Goal: Task Accomplishment & Management: Manage account settings

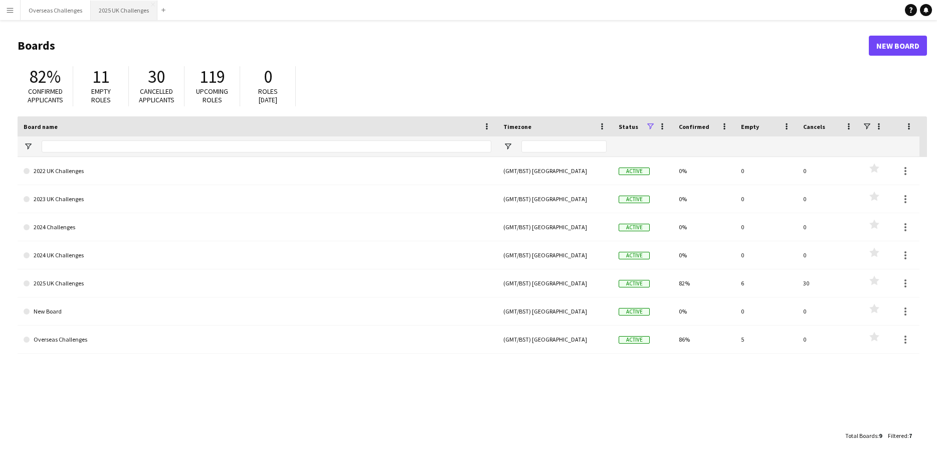
click at [116, 9] on button "2025 UK Challenges Close" at bounding box center [124, 11] width 67 height 20
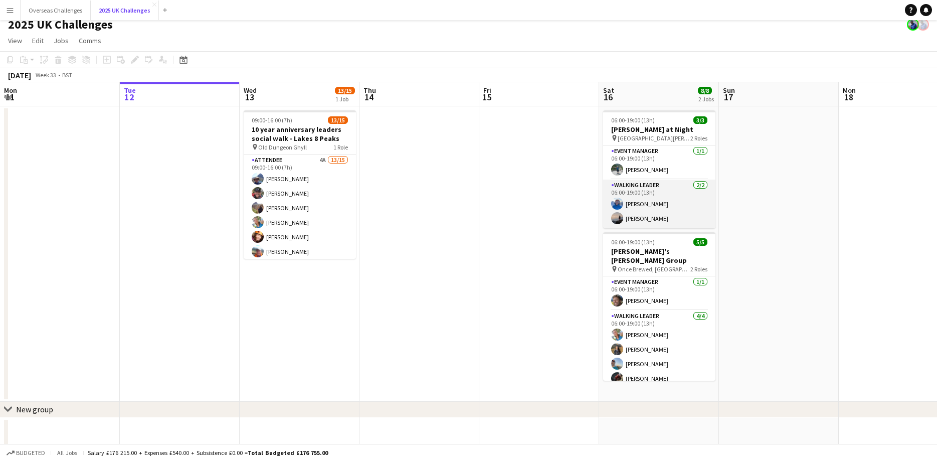
scroll to position [11, 0]
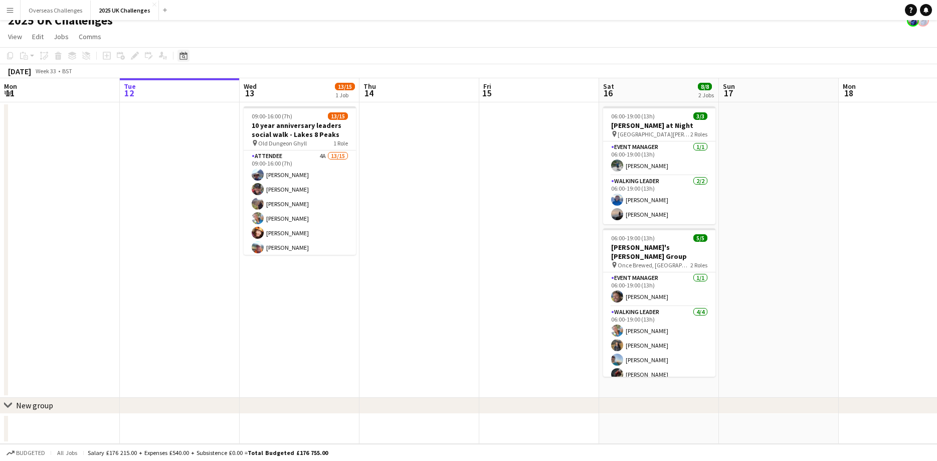
click at [179, 55] on div "Date picker" at bounding box center [183, 56] width 12 height 12
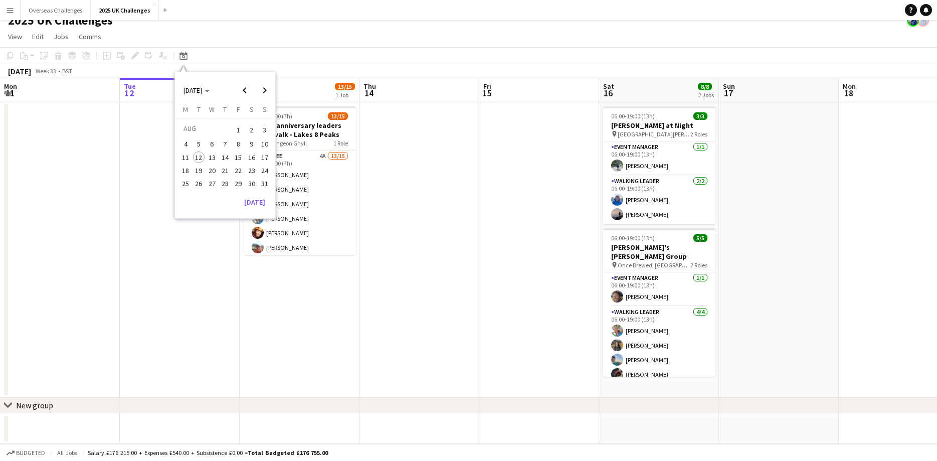
click at [209, 164] on span "20" at bounding box center [212, 170] width 12 height 12
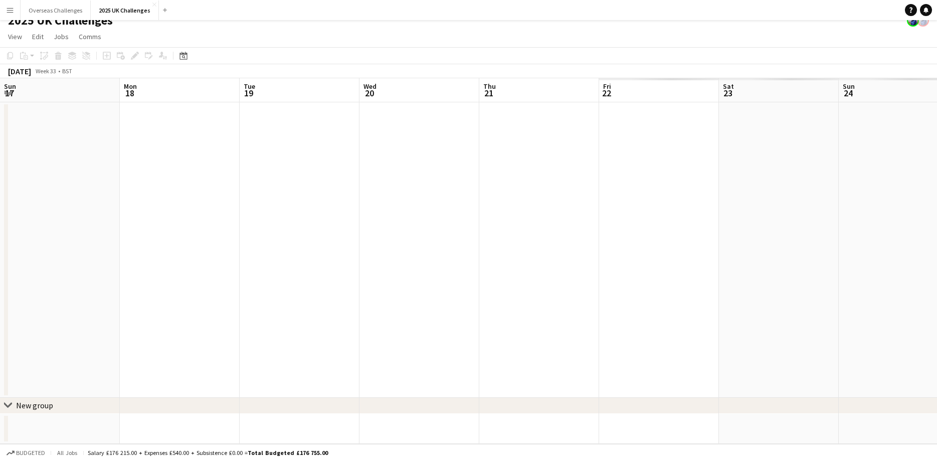
scroll to position [0, 345]
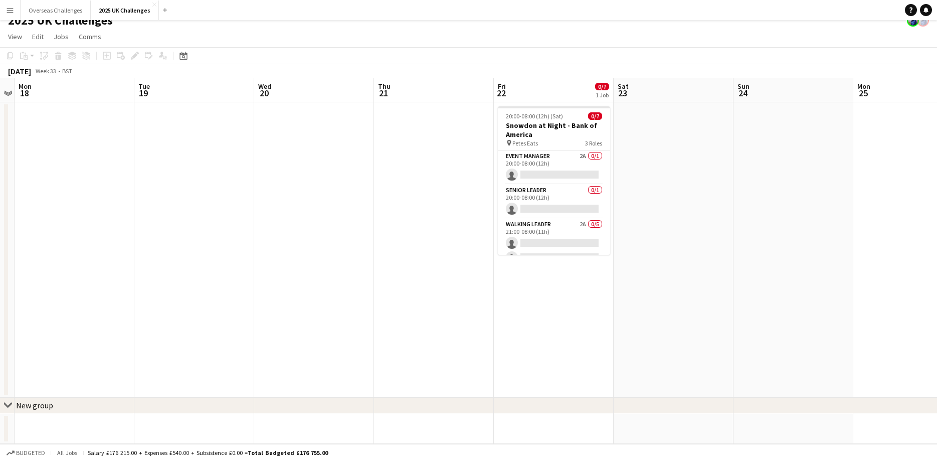
click at [189, 53] on div "Date picker [DATE] [DATE] [DATE] M [DATE] T [DATE] W [DATE] T [DATE] F [DATE] S…" at bounding box center [180, 56] width 23 height 12
click at [182, 58] on icon "Date picker" at bounding box center [183, 56] width 8 height 8
click at [232, 182] on button "29" at bounding box center [238, 183] width 13 height 13
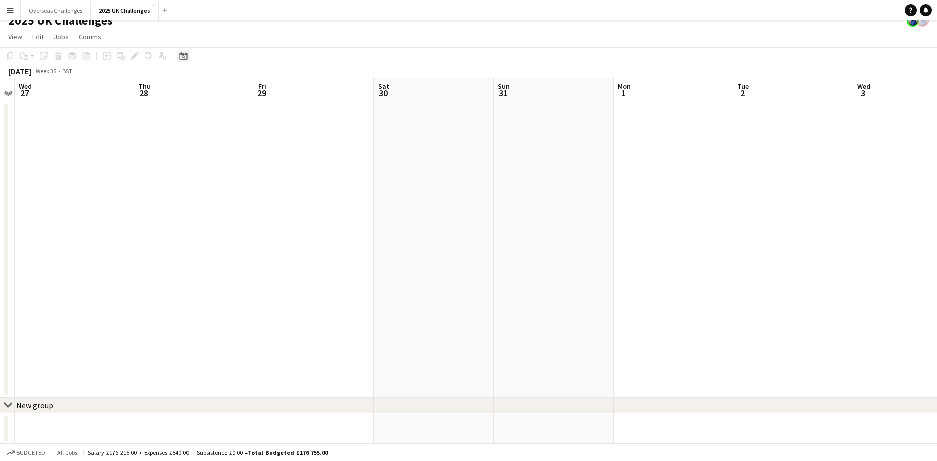
click at [182, 56] on icon at bounding box center [184, 57] width 4 height 4
click at [268, 88] on span "Next month" at bounding box center [265, 90] width 20 height 20
click at [226, 143] on span "4" at bounding box center [225, 142] width 12 height 12
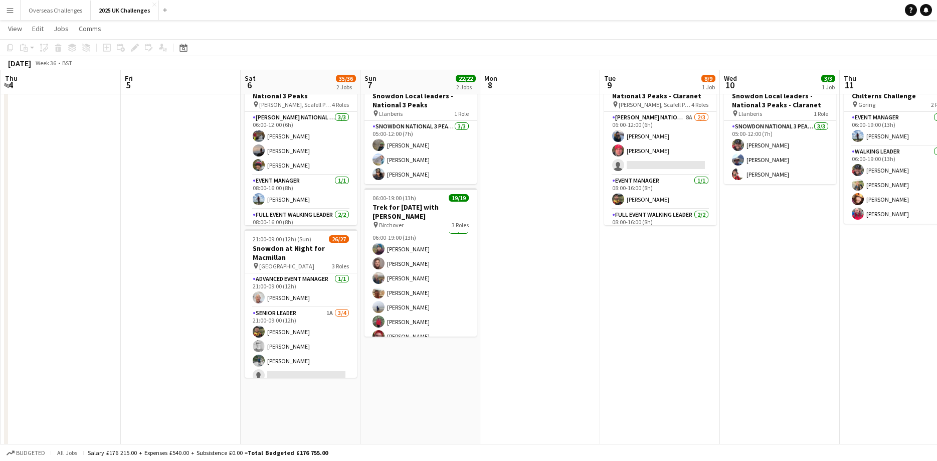
scroll to position [0, 318]
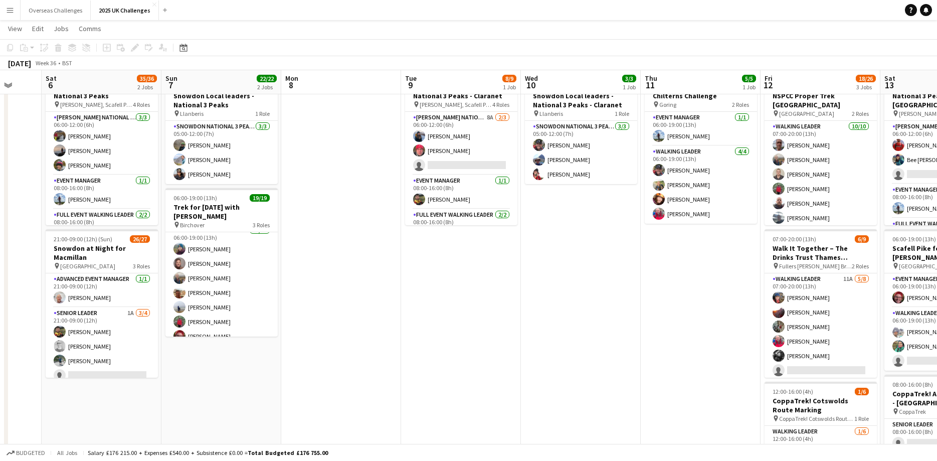
drag, startPoint x: 732, startPoint y: 289, endPoint x: 280, endPoint y: 284, distance: 452.1
click at [280, 284] on app-calendar-viewport "Wed 3 Thu 4 Fri 5 Sat 6 35/36 2 Jobs Sun 7 22/22 2 Jobs Mon 8 Tue 9 8/9 1 Job W…" at bounding box center [468, 370] width 937 height 743
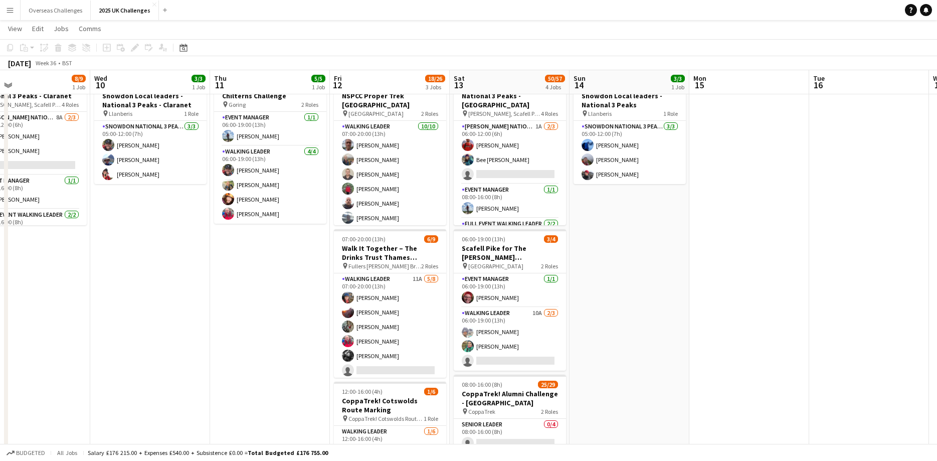
scroll to position [0, 394]
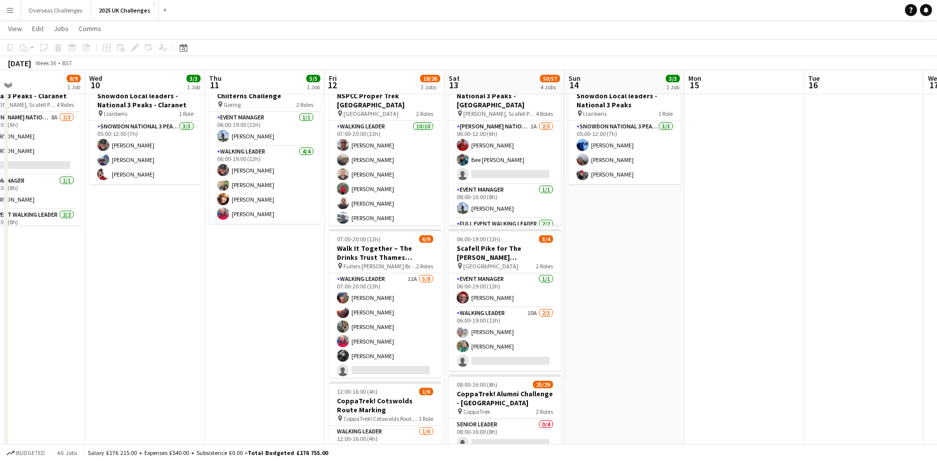
drag, startPoint x: 689, startPoint y: 321, endPoint x: 259, endPoint y: 280, distance: 432.5
click at [259, 280] on app-calendar-viewport "Sat 6 35/36 2 Jobs Sun 7 22/22 2 Jobs Mon 8 Tue 9 8/9 1 Job Wed 10 3/3 1 Job Th…" at bounding box center [468, 370] width 937 height 743
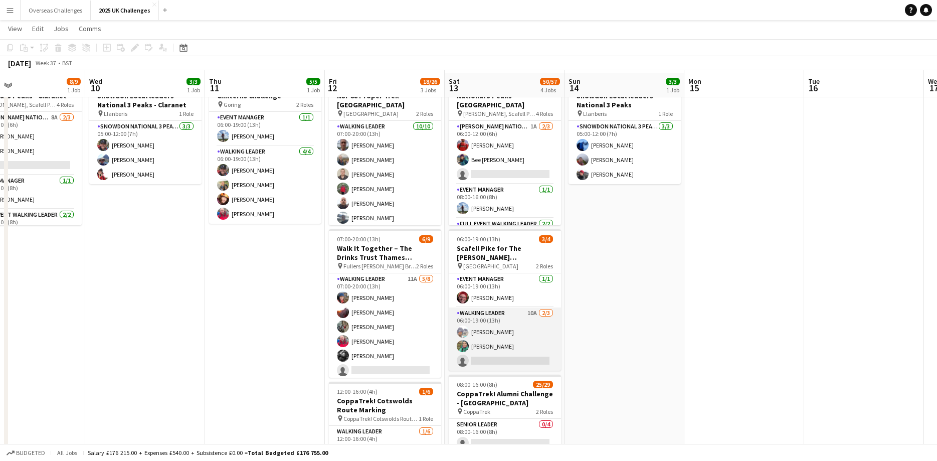
scroll to position [91, 0]
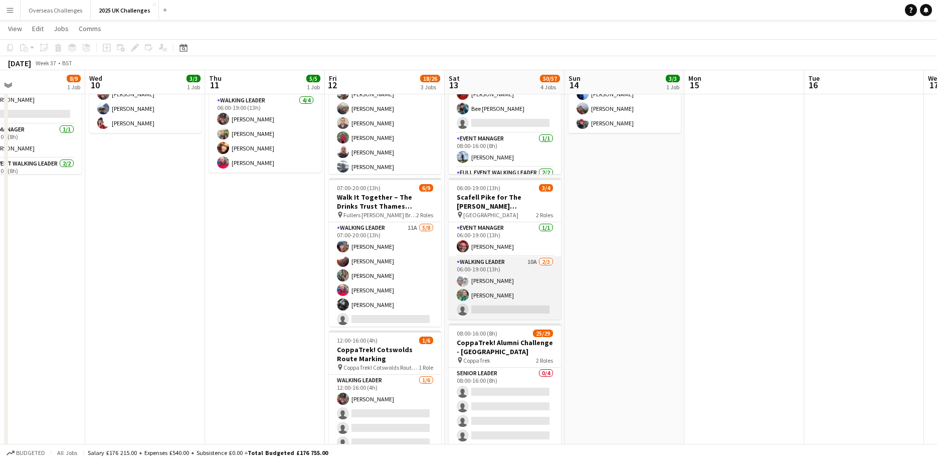
click at [518, 303] on app-card-role "Walking Leader 10A [DATE] 06:00-19:00 (13h) [PERSON_NAME] [PERSON_NAME] single-…" at bounding box center [505, 287] width 112 height 63
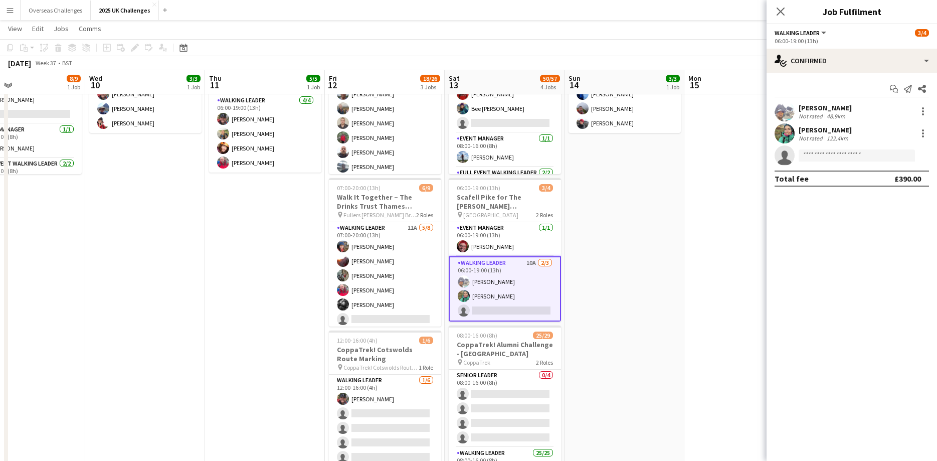
click at [497, 308] on app-card-role "Walking Leader 10A [DATE] 06:00-19:00 (13h) [PERSON_NAME] [PERSON_NAME] single-…" at bounding box center [505, 288] width 112 height 65
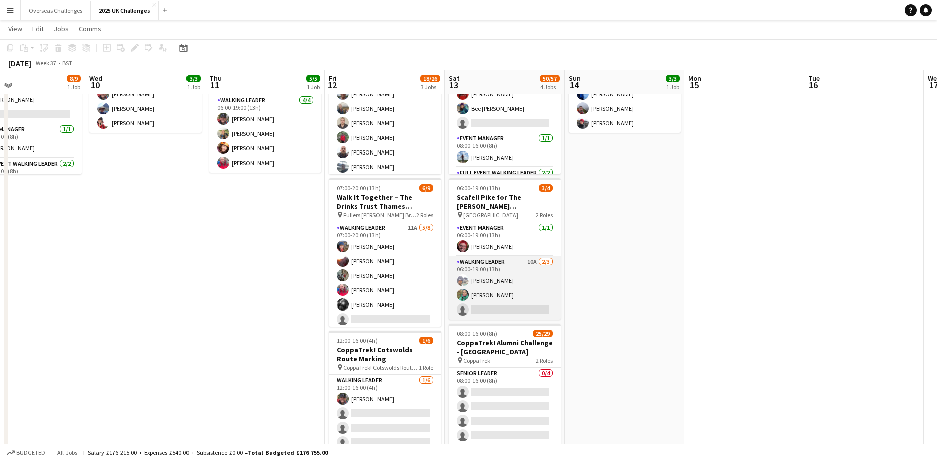
click at [486, 316] on app-card-role "Walking Leader 10A [DATE] 06:00-19:00 (13h) [PERSON_NAME] [PERSON_NAME] single-…" at bounding box center [505, 287] width 112 height 63
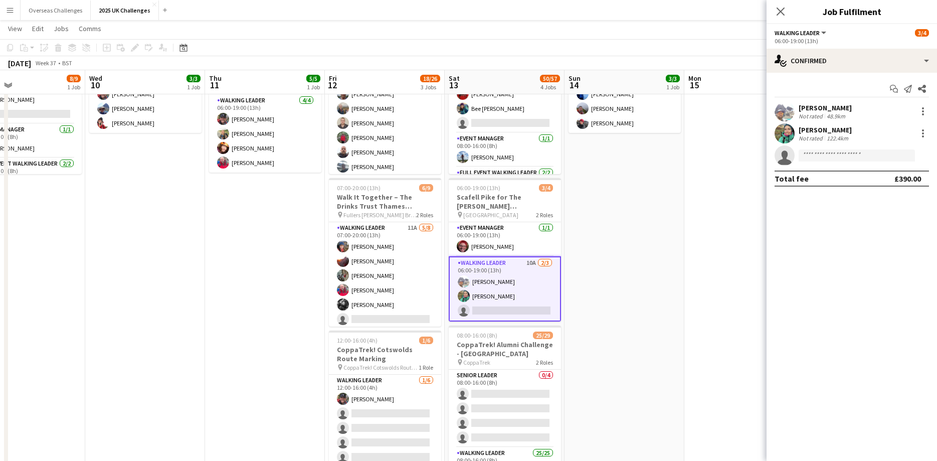
click at [486, 312] on app-card-role "Walking Leader 10A [DATE] 06:00-19:00 (13h) [PERSON_NAME] [PERSON_NAME] single-…" at bounding box center [505, 288] width 112 height 65
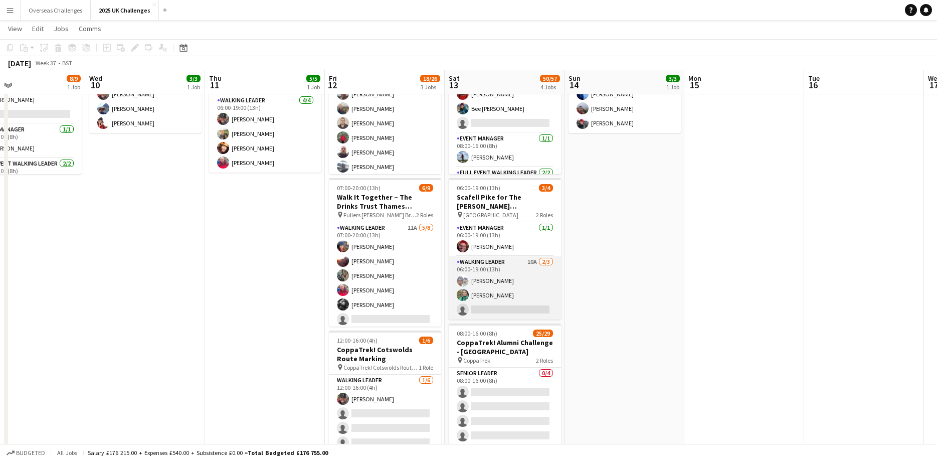
click at [486, 312] on app-card-role "Walking Leader 10A [DATE] 06:00-19:00 (13h) [PERSON_NAME] [PERSON_NAME] single-…" at bounding box center [505, 287] width 112 height 63
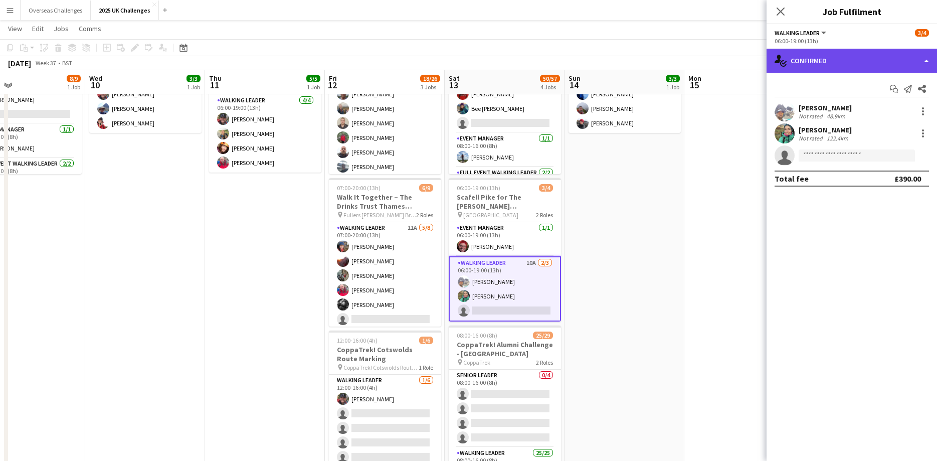
click at [794, 69] on div "single-neutral-actions-check-2 Confirmed" at bounding box center [851, 61] width 170 height 24
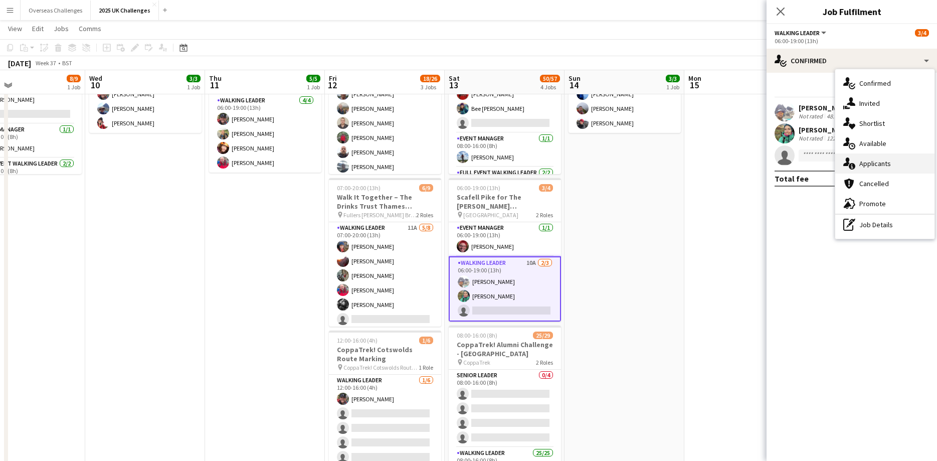
click at [873, 166] on div "single-neutral-actions-information Applicants" at bounding box center [884, 163] width 99 height 20
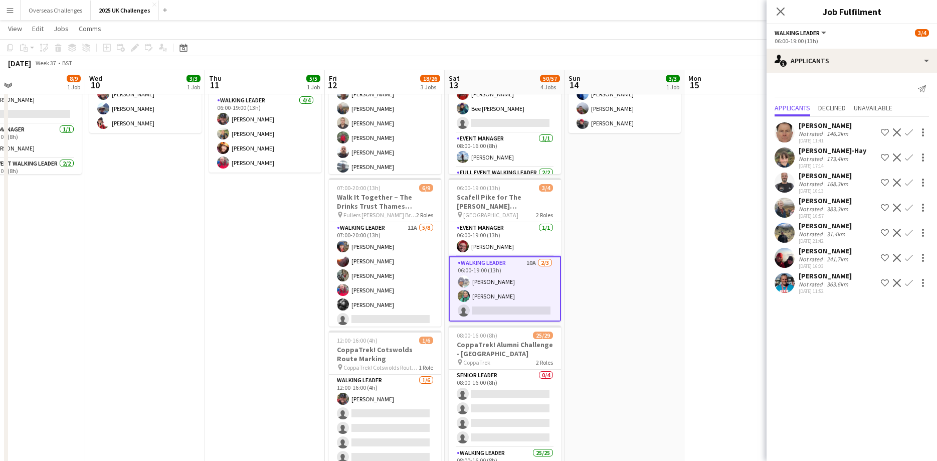
click at [807, 139] on div "[DATE] 11:41" at bounding box center [824, 140] width 53 height 7
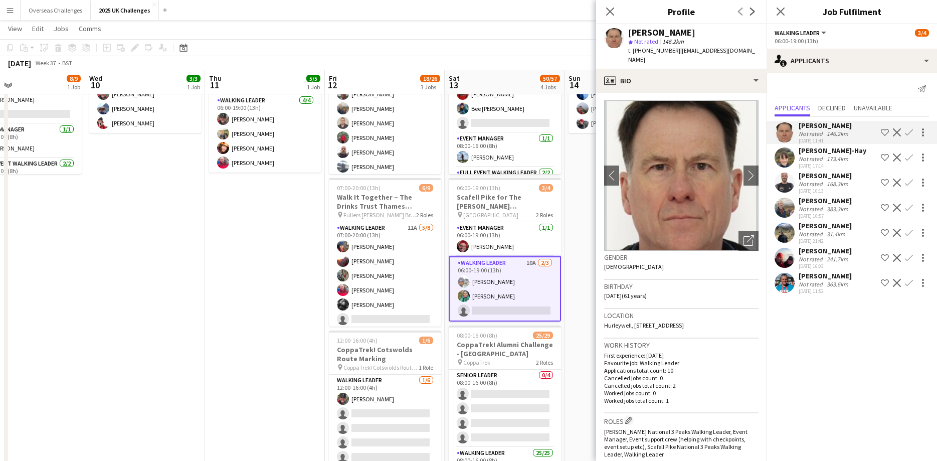
scroll to position [0, 0]
click at [908, 133] on app-icon "Confirm" at bounding box center [909, 132] width 8 height 8
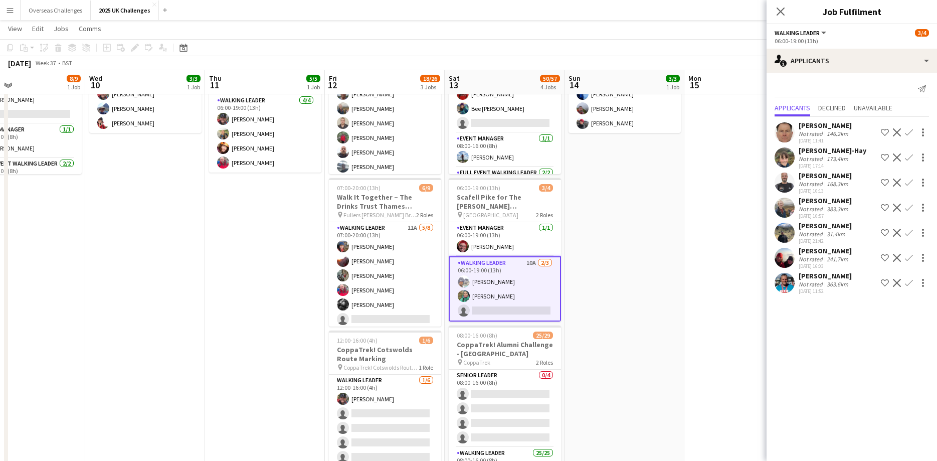
click at [908, 133] on app-icon "Confirm" at bounding box center [909, 132] width 8 height 8
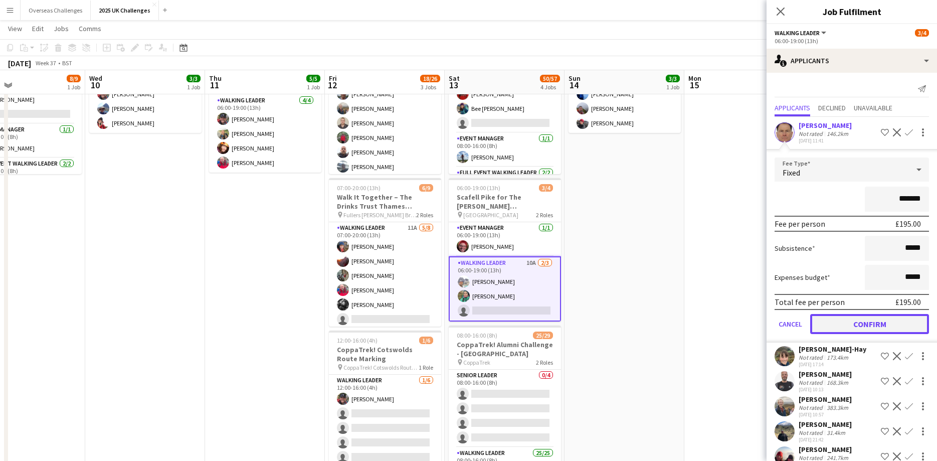
click at [886, 324] on button "Confirm" at bounding box center [869, 324] width 119 height 20
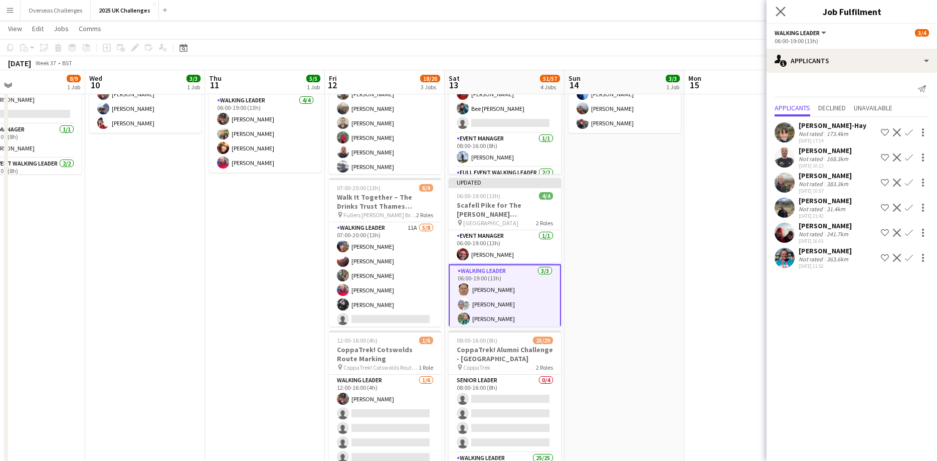
click at [776, 18] on app-icon "Close pop-in" at bounding box center [780, 12] width 15 height 15
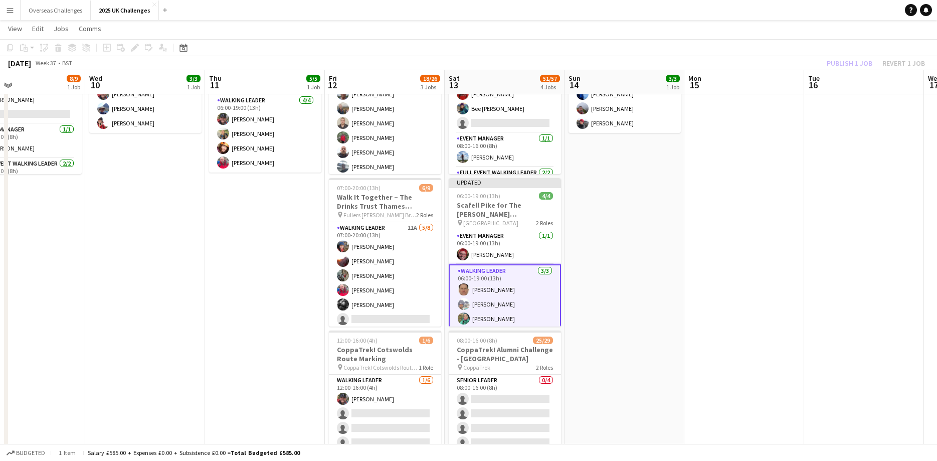
click at [842, 65] on div "Publish 1 job Revert 1 job" at bounding box center [875, 63] width 122 height 13
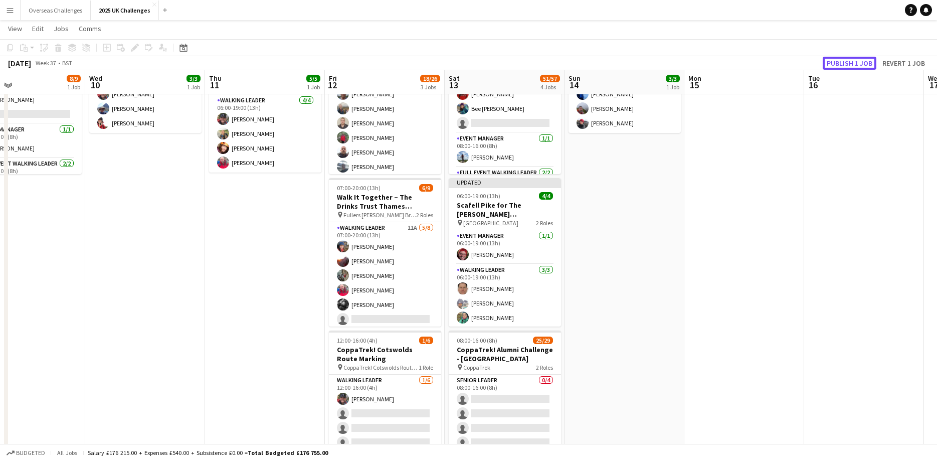
click at [842, 65] on button "Publish 1 job" at bounding box center [849, 63] width 54 height 13
